Goal: Communication & Community: Answer question/provide support

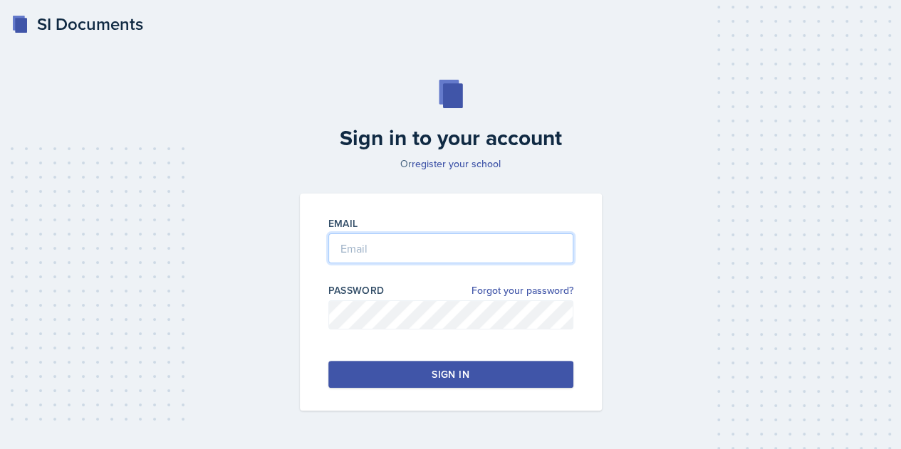
type input "[EMAIL_ADDRESS][DOMAIN_NAME]"
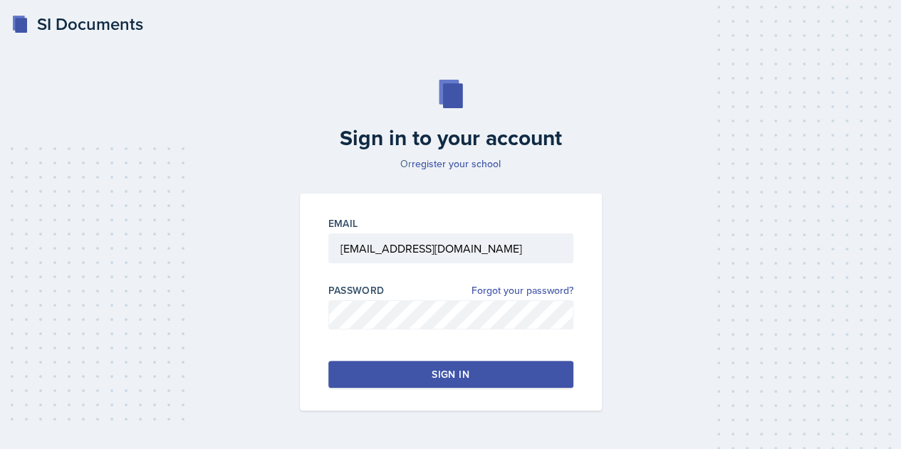
click at [434, 367] on div "Sign in" at bounding box center [449, 374] width 37 height 14
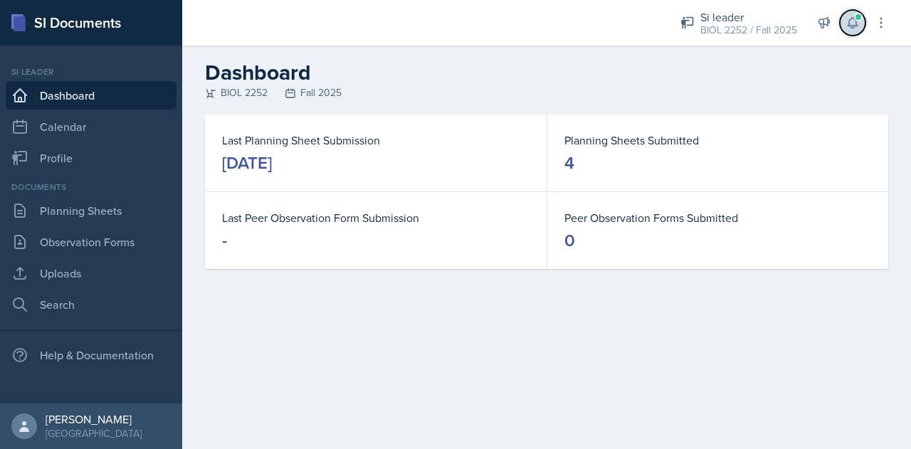
click at [857, 29] on icon at bounding box center [853, 23] width 14 height 14
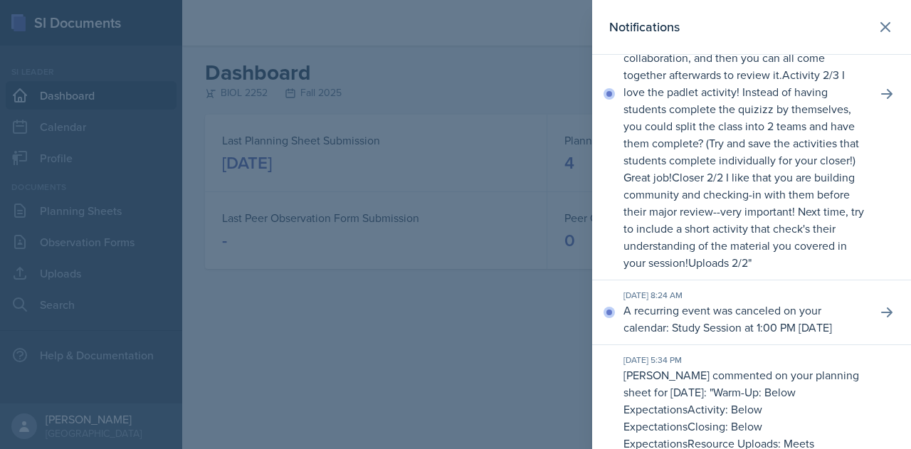
scroll to position [499, 0]
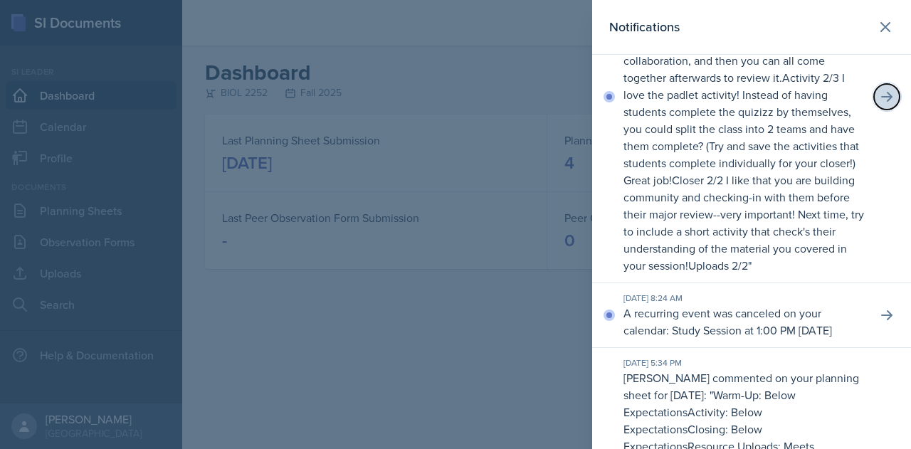
click at [880, 104] on icon at bounding box center [887, 97] width 14 height 14
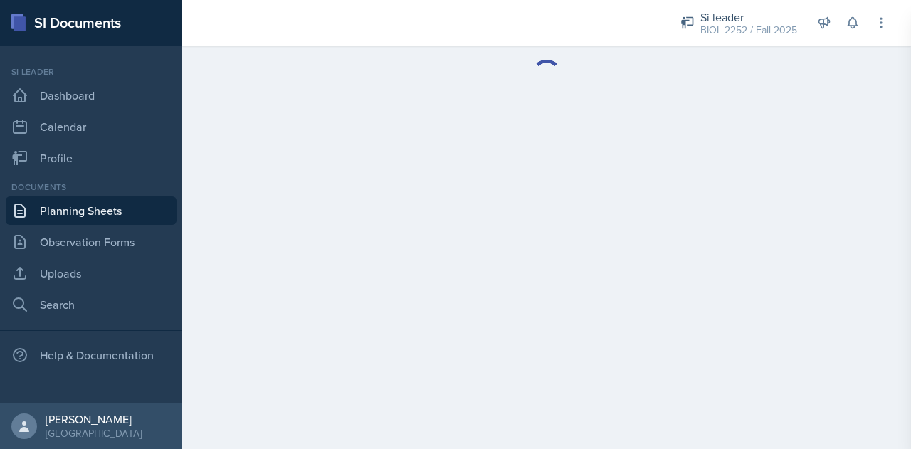
scroll to position [489, 0]
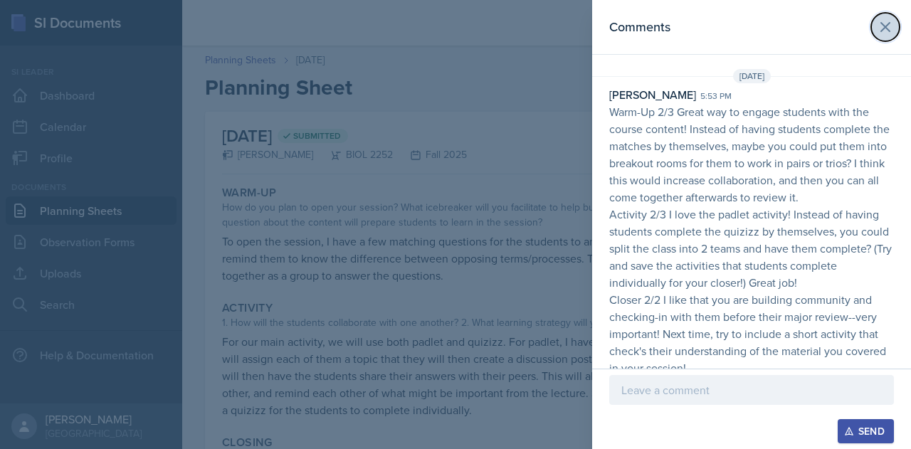
click at [881, 28] on icon at bounding box center [885, 27] width 9 height 9
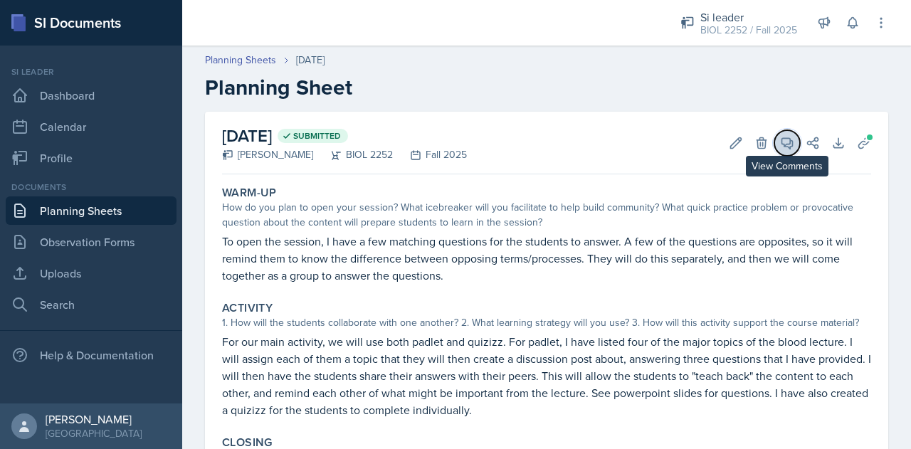
click at [780, 149] on icon at bounding box center [787, 143] width 14 height 14
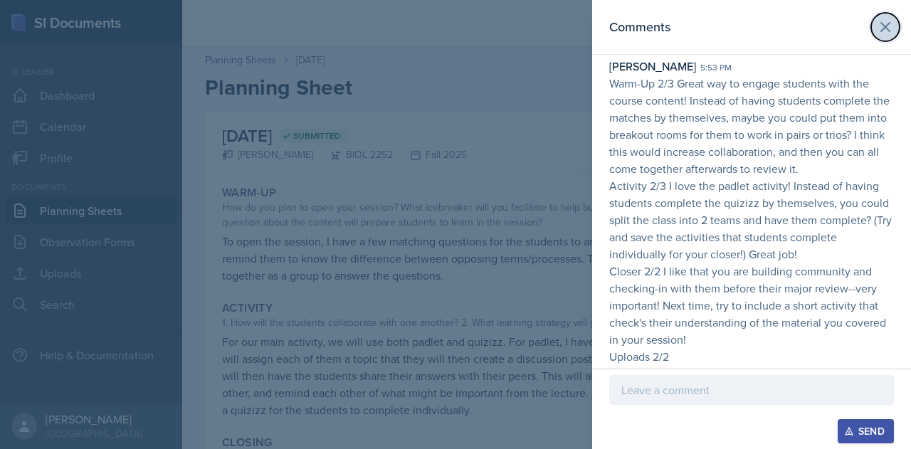
click at [877, 30] on icon at bounding box center [885, 27] width 17 height 17
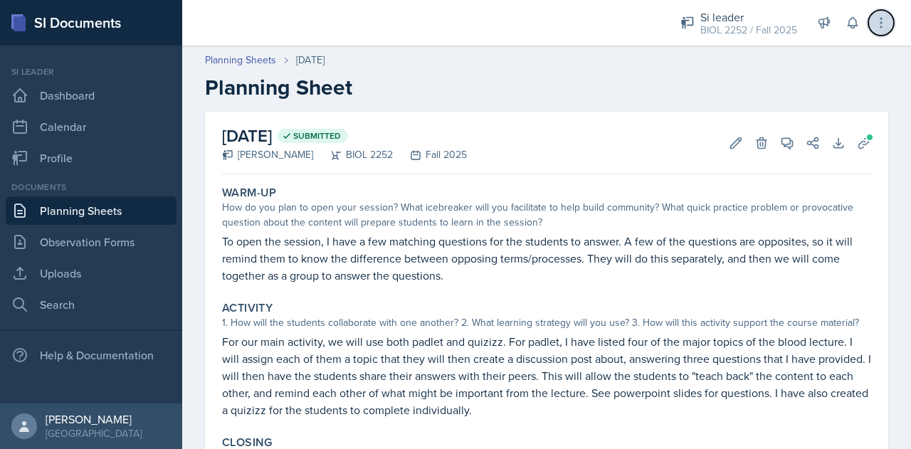
click at [875, 28] on icon at bounding box center [881, 23] width 14 height 14
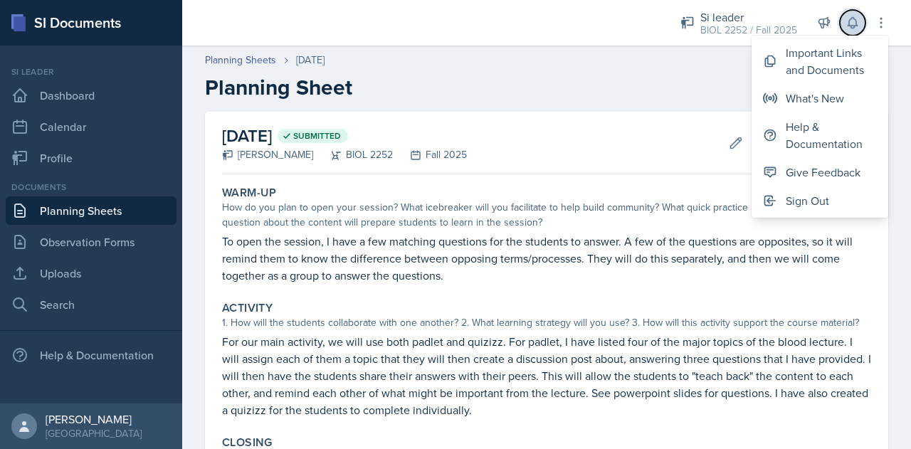
click at [856, 25] on icon at bounding box center [852, 23] width 9 height 11
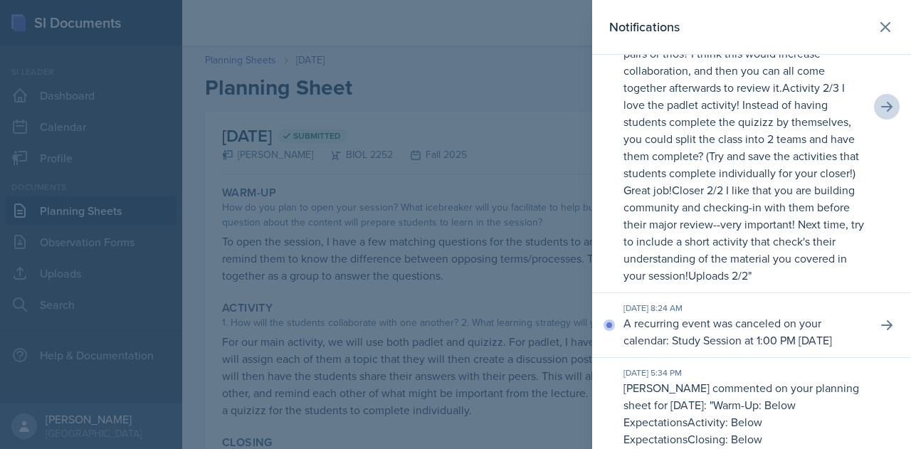
scroll to position [443, 0]
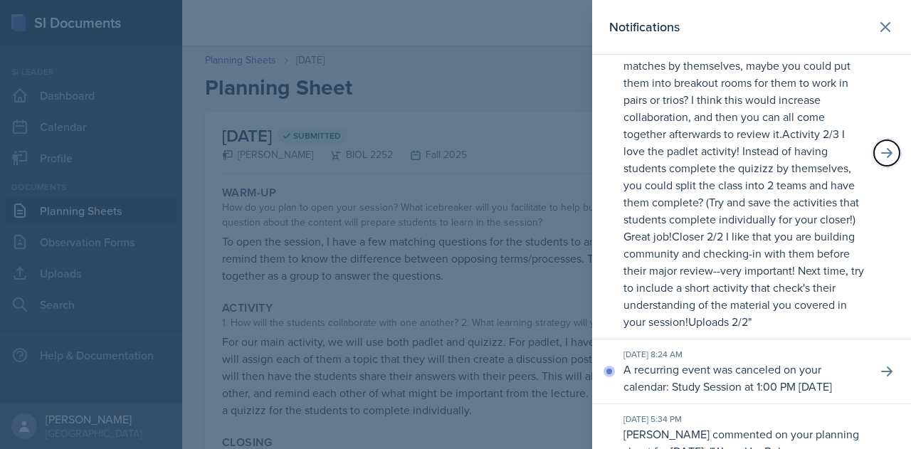
drag, startPoint x: 875, startPoint y: 182, endPoint x: 787, endPoint y: 322, distance: 165.9
click at [787, 322] on div "[DATE] 5:53 PM [PERSON_NAME] commented on your planning sheet for [DATE]: " War…" at bounding box center [751, 153] width 319 height 372
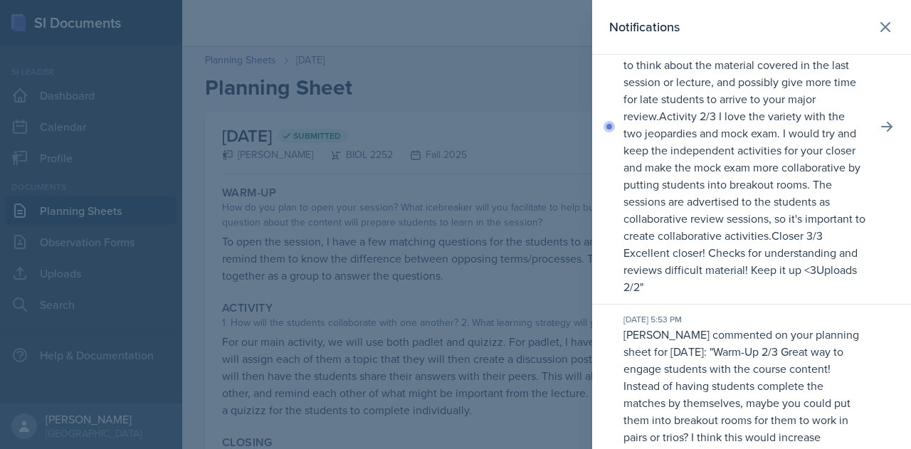
scroll to position [70, 0]
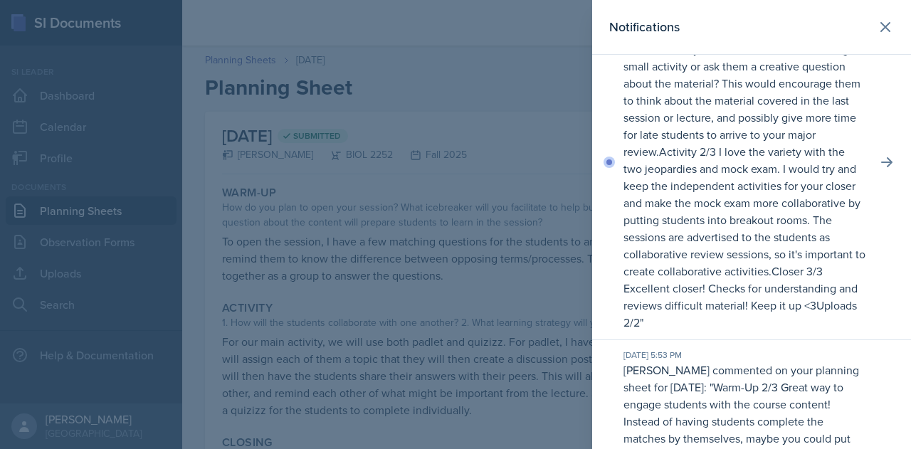
click at [886, 180] on div "[DATE] 5:59 PM [PERSON_NAME] commented on your planning sheet for [DATE]: " War…" at bounding box center [751, 162] width 319 height 355
click at [881, 164] on icon at bounding box center [887, 162] width 14 height 14
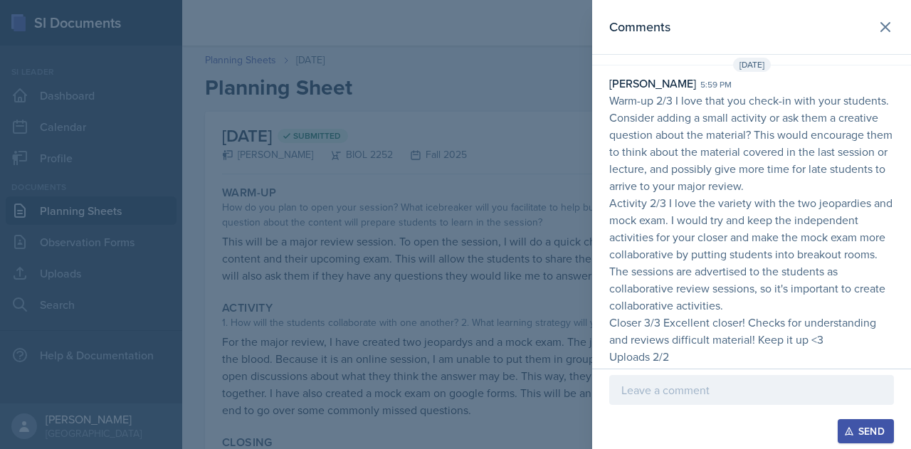
scroll to position [11, 0]
click at [809, 95] on p "Warm-up 2/3 I love that you check-in with your students. Consider adding a smal…" at bounding box center [751, 144] width 285 height 103
click at [877, 33] on icon at bounding box center [885, 27] width 17 height 17
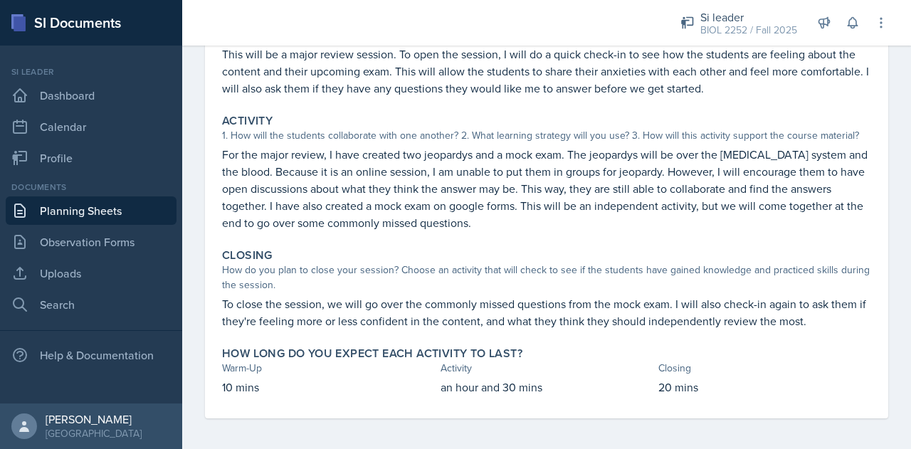
scroll to position [190, 0]
